Goal: Task Accomplishment & Management: Use online tool/utility

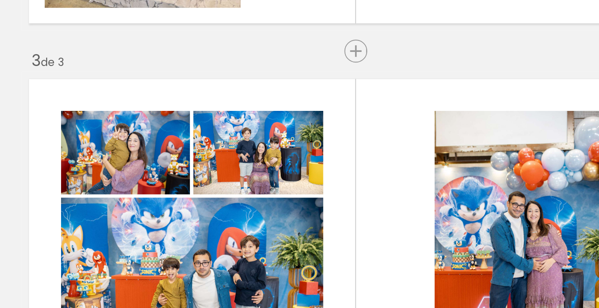
scroll to position [290, 0]
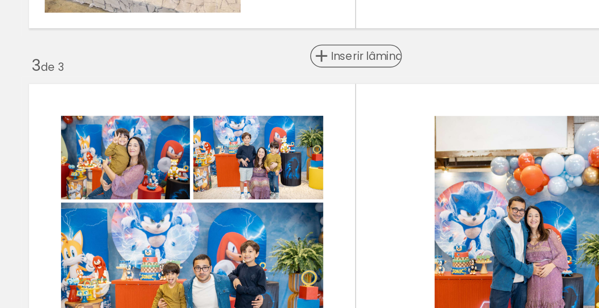
click at [300, 170] on span "Inserir lâmina" at bounding box center [304, 173] width 34 height 6
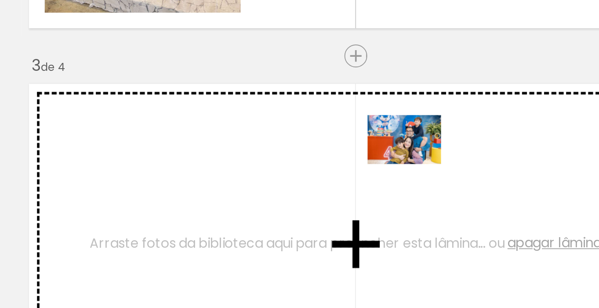
drag, startPoint x: 337, startPoint y: 275, endPoint x: 332, endPoint y: 230, distance: 45.5
click at [332, 230] on quentale-workspace at bounding box center [299, 154] width 599 height 308
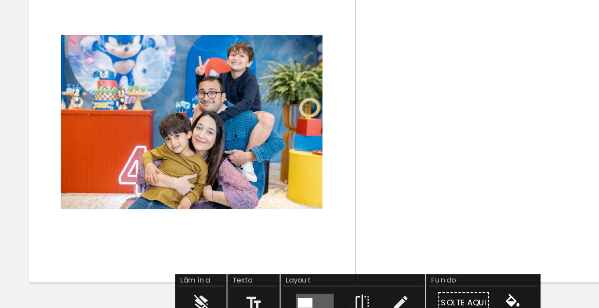
scroll to position [357, 0]
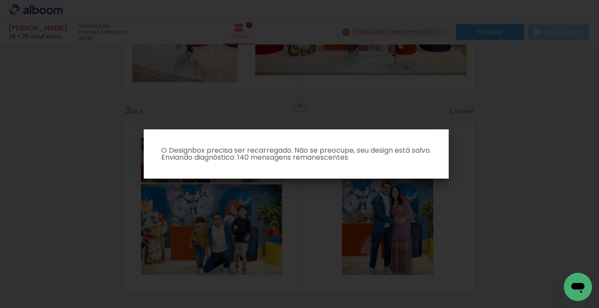
click at [500, 120] on iron-overlay-backdrop at bounding box center [299, 154] width 599 height 308
